Goal: Task Accomplishment & Management: Manage account settings

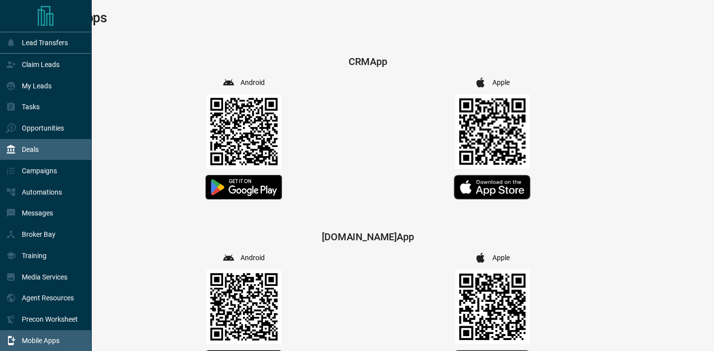
click at [22, 145] on div "Deals" at bounding box center [22, 149] width 33 height 16
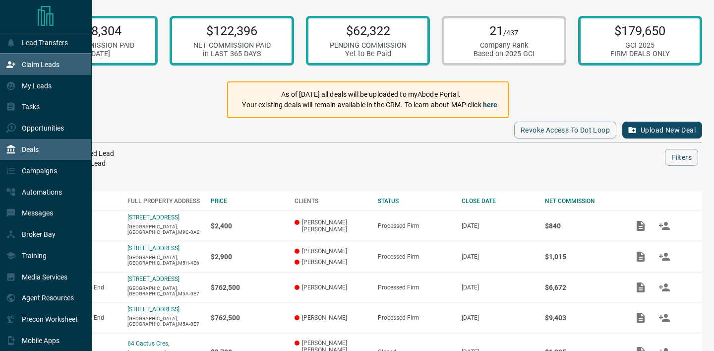
click at [82, 71] on div "Claim Leads" at bounding box center [46, 64] width 92 height 21
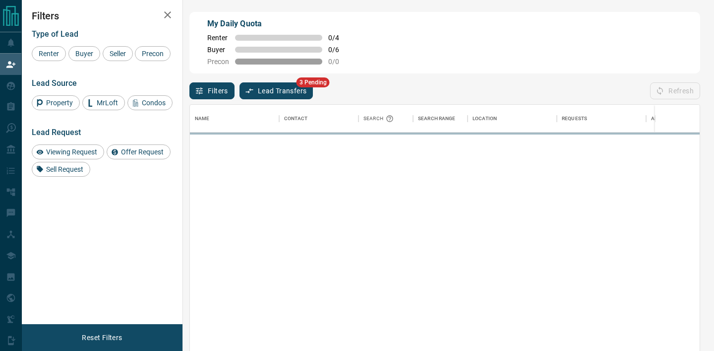
scroll to position [264, 510]
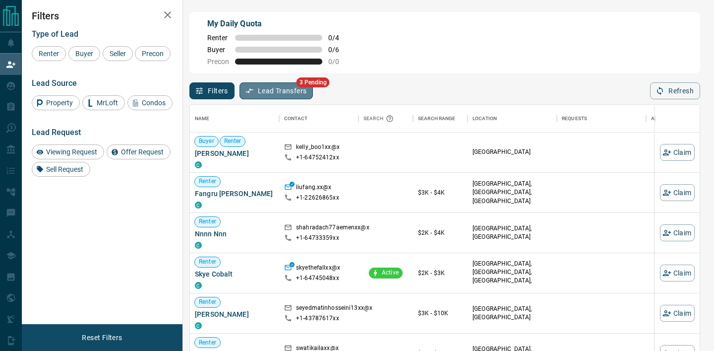
click at [291, 96] on button "Lead Transfers" at bounding box center [277, 90] width 74 height 17
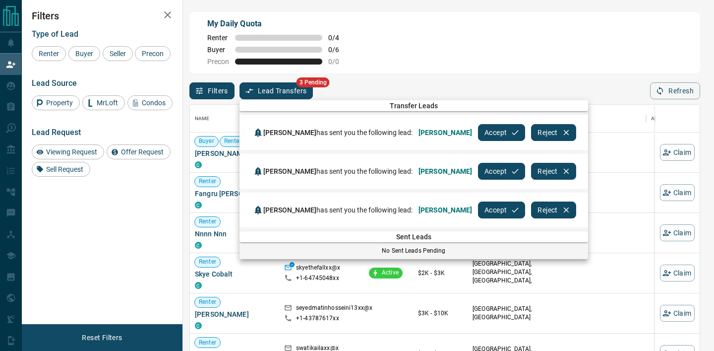
click at [497, 209] on button "Accept" at bounding box center [501, 209] width 47 height 17
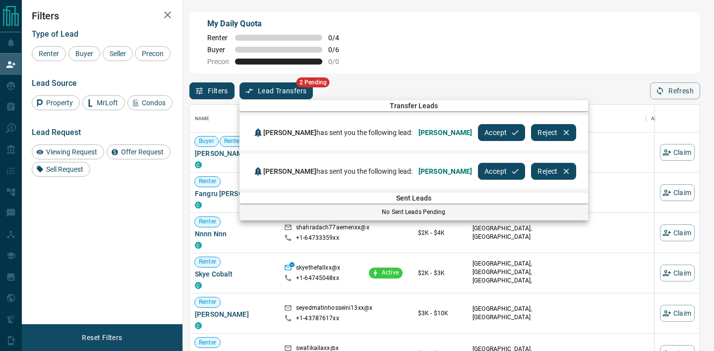
click at [6, 83] on div at bounding box center [357, 175] width 714 height 351
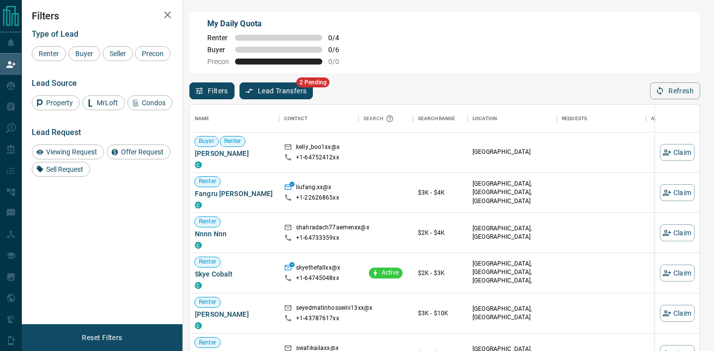
click at [19, 89] on div "Transfer Leads [PERSON_NAME] has sent you the following lead: [PERSON_NAME] Acc…" at bounding box center [357, 88] width 714 height 176
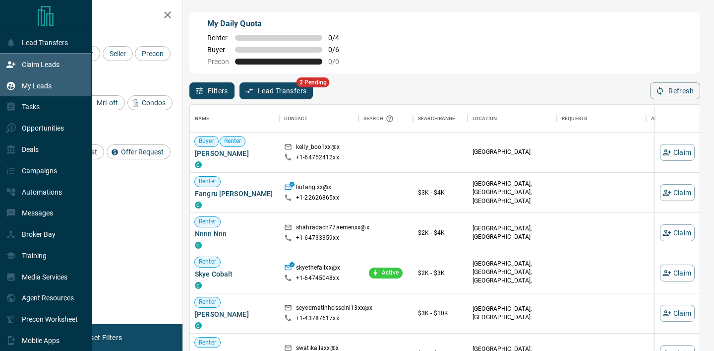
click at [13, 87] on icon at bounding box center [11, 86] width 10 height 10
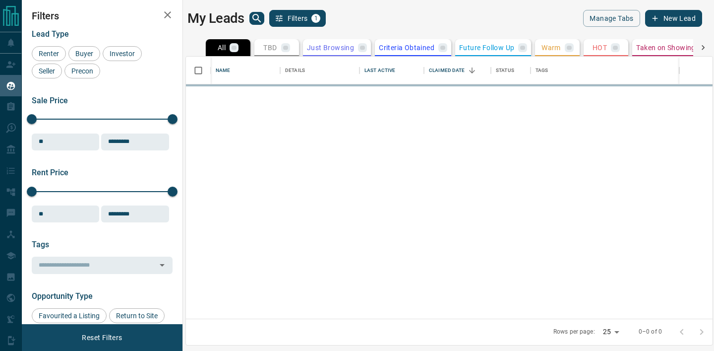
scroll to position [262, 527]
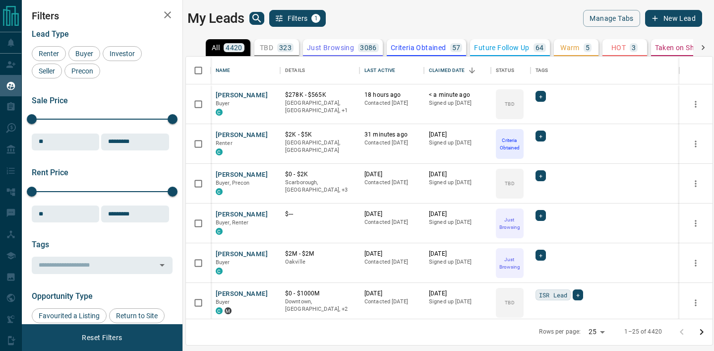
click at [255, 21] on icon "search button" at bounding box center [257, 18] width 12 height 12
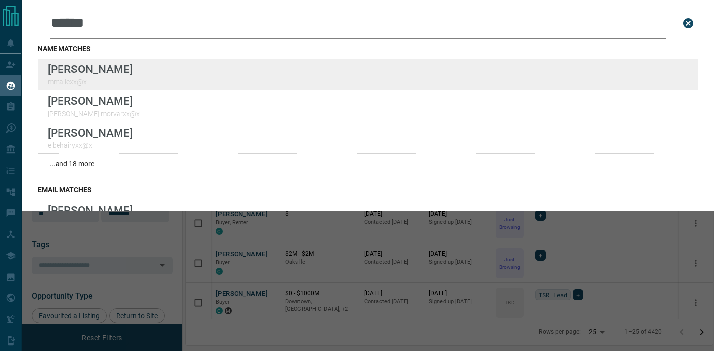
type input "******"
click at [0, 0] on div "Lead Transfers Claim Leads My Leads Tasks Opportunities Deals Campaigns Automat…" at bounding box center [357, 169] width 714 height 338
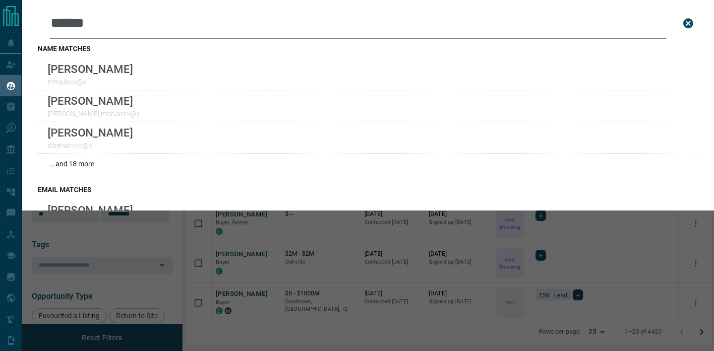
click at [147, 282] on div "Leads Search Bar ****** Search for a lead by name, email, phone, or id name mat…" at bounding box center [379, 175] width 714 height 351
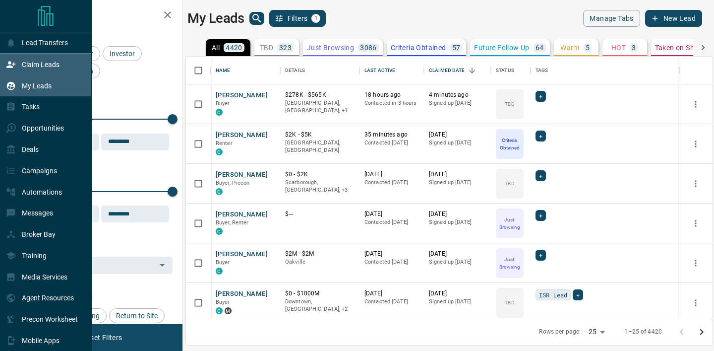
click at [6, 62] on icon at bounding box center [11, 65] width 10 height 10
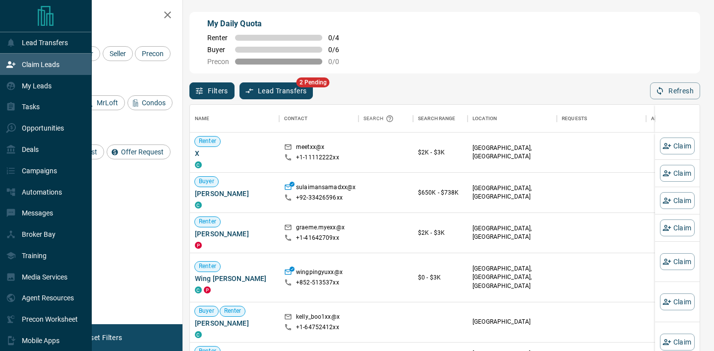
scroll to position [264, 510]
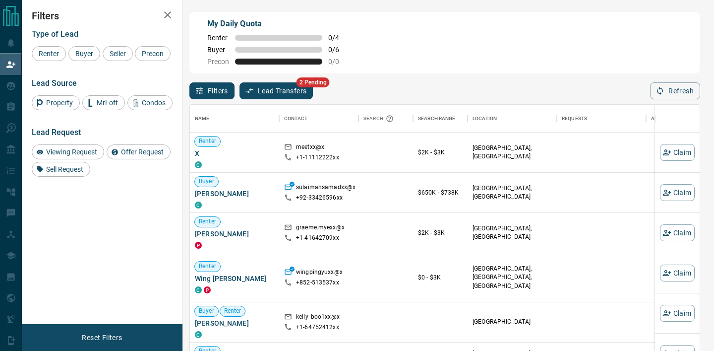
click at [275, 102] on div "Name Contact Search Search Range Location Requests AI Status Recent Opportuniti…" at bounding box center [444, 234] width 511 height 271
click at [270, 94] on button "Lead Transfers" at bounding box center [277, 90] width 74 height 17
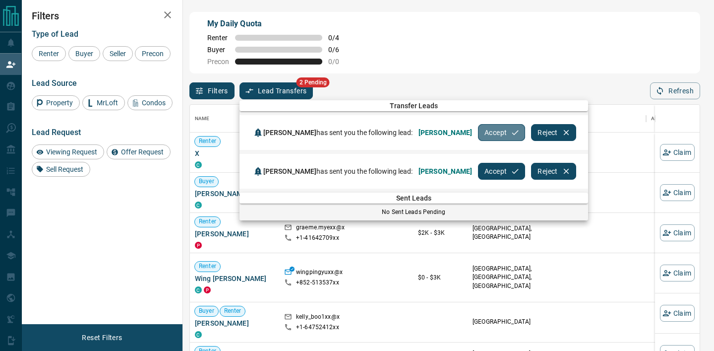
click at [478, 135] on button "Accept" at bounding box center [501, 132] width 47 height 17
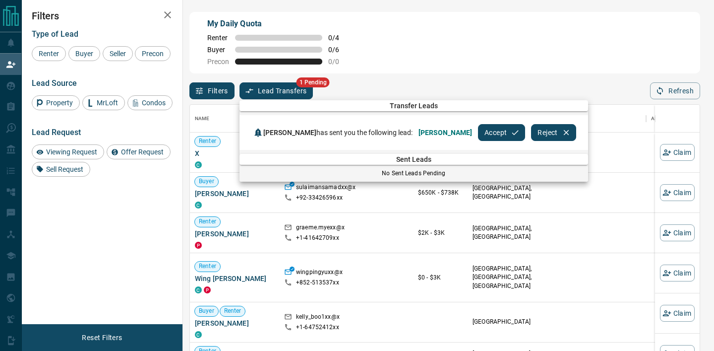
click at [363, 143] on div "[PERSON_NAME] has sent you the following lead: [PERSON_NAME] Accept Reject" at bounding box center [414, 132] width 349 height 35
click at [25, 85] on div at bounding box center [357, 175] width 714 height 351
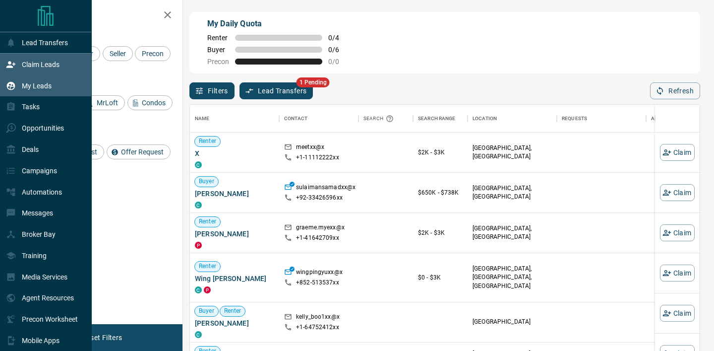
click at [9, 88] on icon at bounding box center [11, 86] width 10 height 10
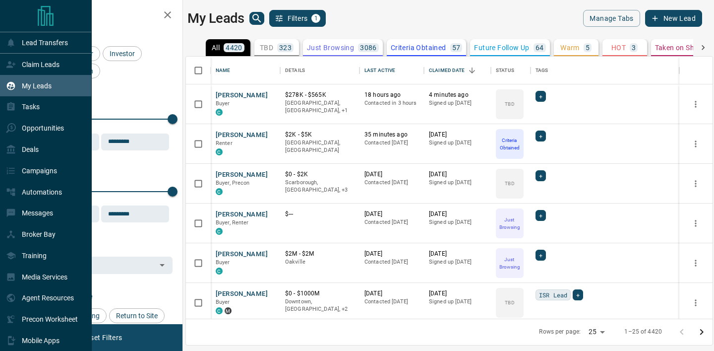
scroll to position [262, 527]
